Goal: Information Seeking & Learning: Learn about a topic

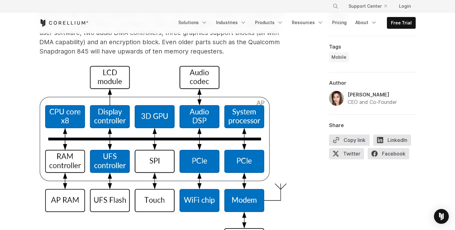
scroll to position [948, 0]
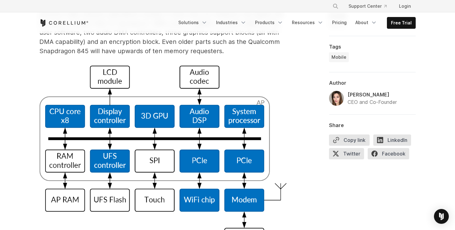
click at [349, 93] on div "[PERSON_NAME]" at bounding box center [371, 94] width 49 height 7
copy div "[PERSON_NAME]"
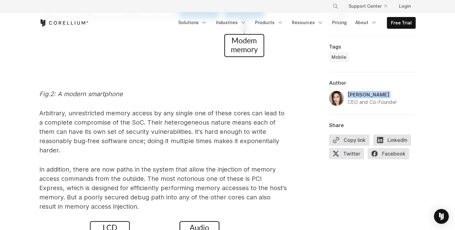
scroll to position [1142, 0]
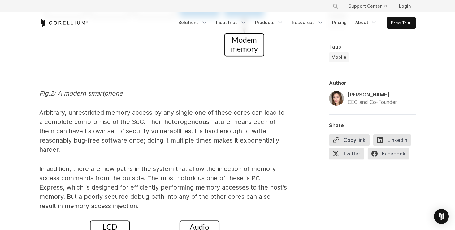
click at [180, 110] on p "Arbitrary, unrestricted memory access by any single one of these cores can lead…" at bounding box center [162, 131] width 247 height 46
copy p "heterogeneous"
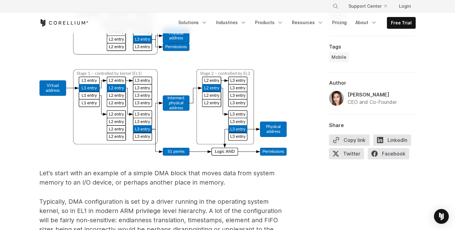
scroll to position [1743, 0]
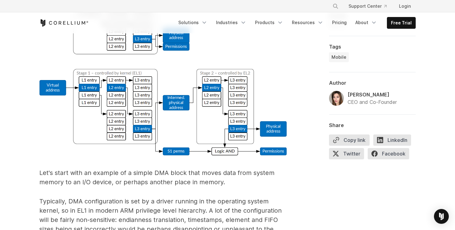
click at [245, 168] on p "Let's start with an example of a simple DMA block that moves data from system m…" at bounding box center [162, 177] width 247 height 19
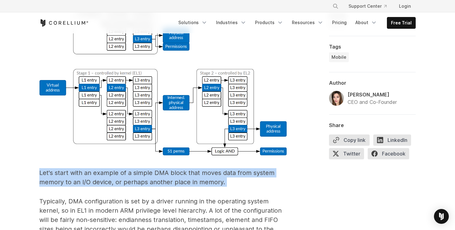
click at [245, 168] on p "Let's start with an example of a simple DMA block that moves data from system m…" at bounding box center [162, 177] width 247 height 19
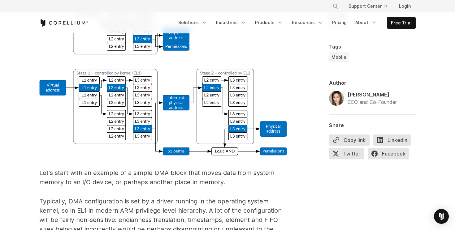
click at [245, 197] on p "Typically, DMA configuration is set by a driver running in the operating system…" at bounding box center [162, 225] width 247 height 56
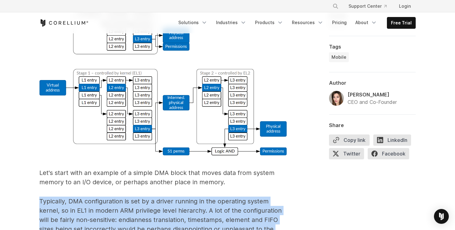
click at [245, 197] on p "Typically, DMA configuration is set by a driver running in the operating system…" at bounding box center [162, 225] width 247 height 56
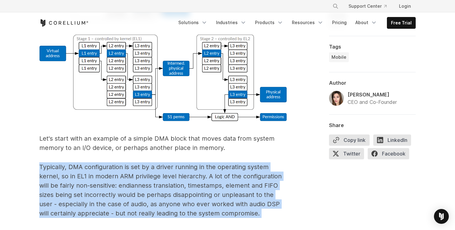
scroll to position [1778, 0]
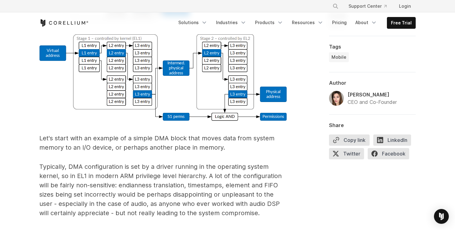
click at [253, 162] on p "Typically, DMA configuration is set by a driver running in the operating system…" at bounding box center [162, 190] width 247 height 56
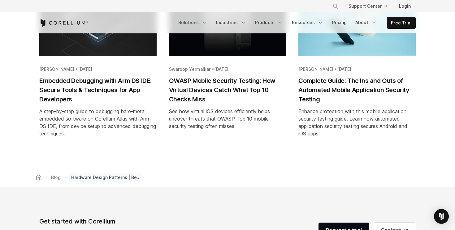
scroll to position [6051, 0]
